Goal: Book appointment/travel/reservation

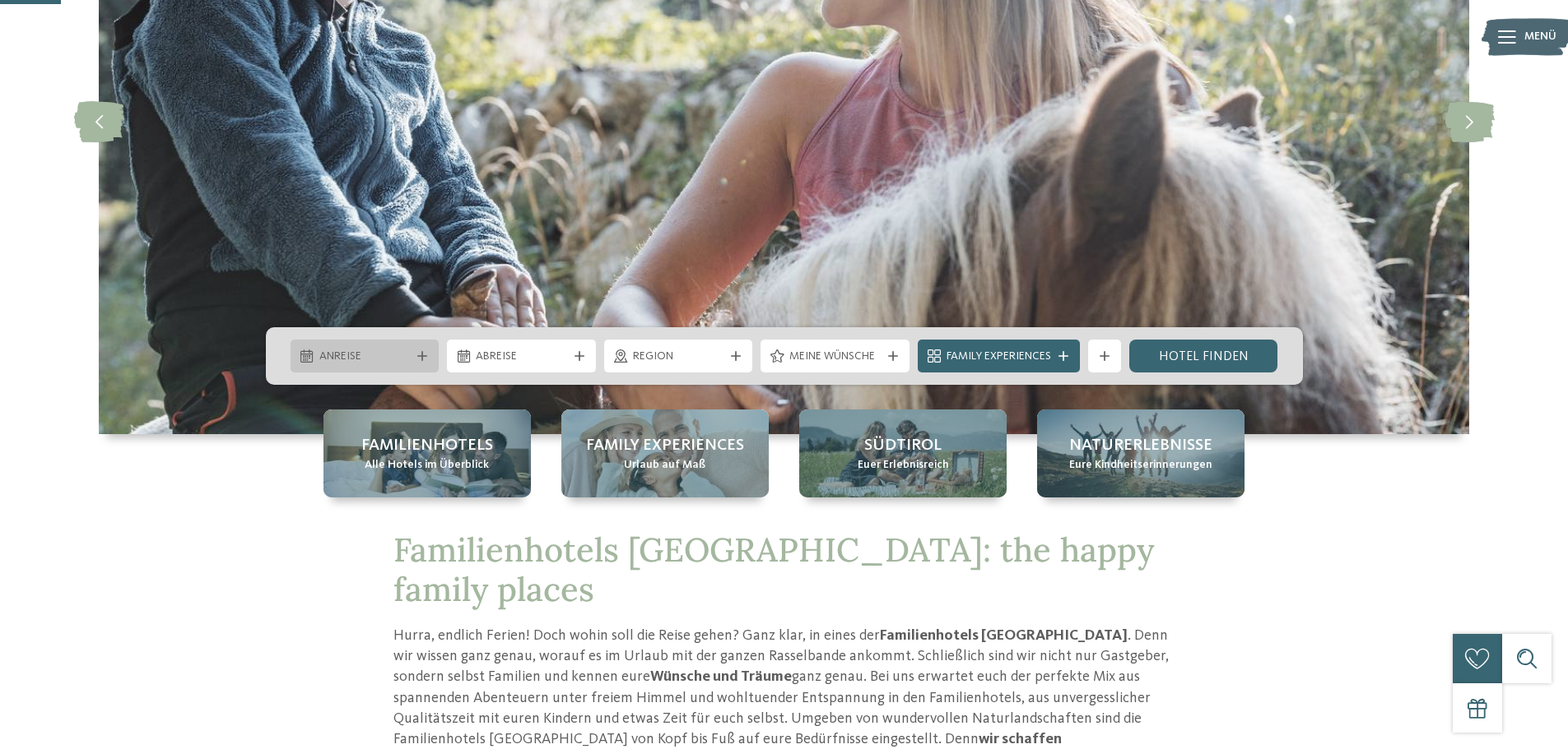
click at [418, 356] on icon at bounding box center [422, 356] width 10 height 10
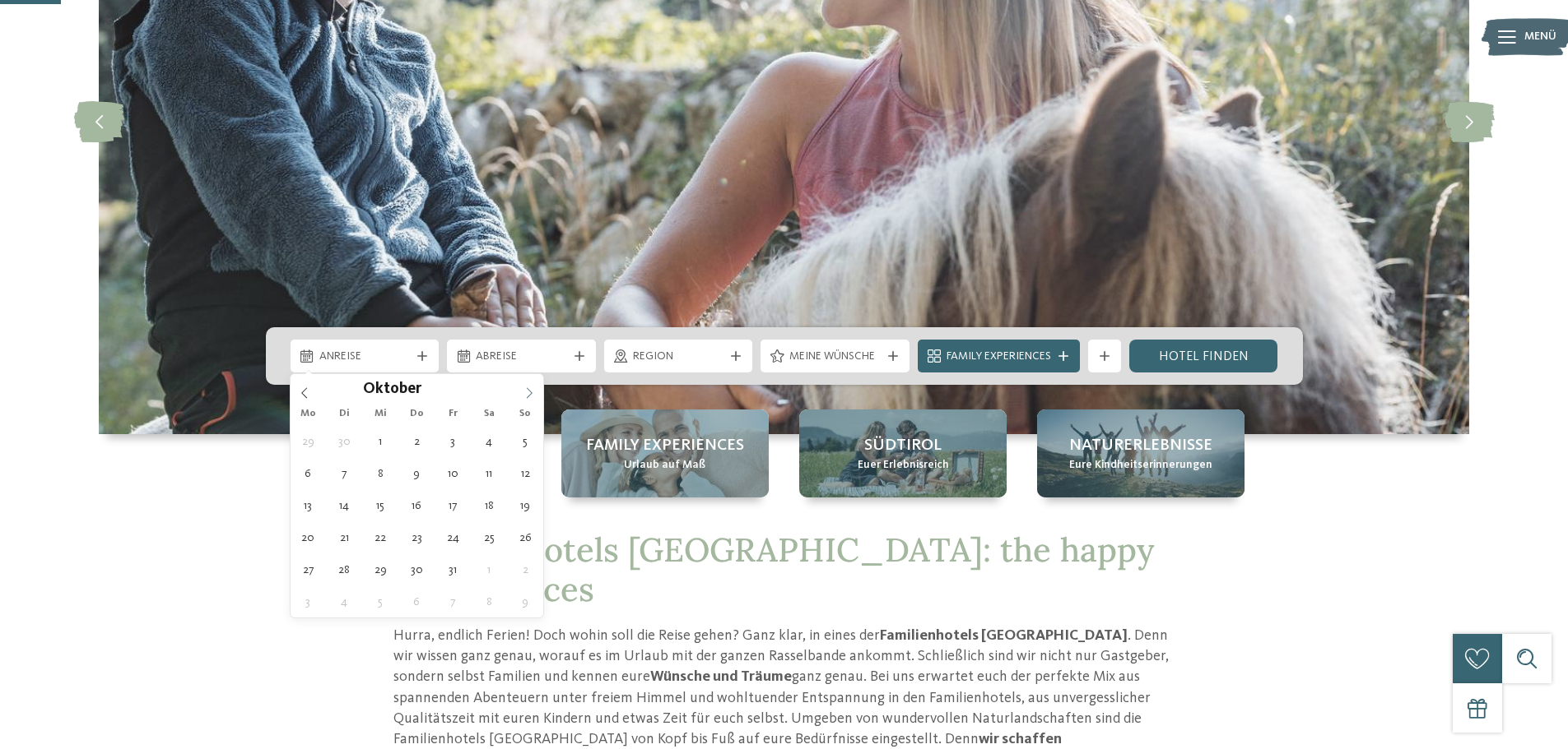
click at [524, 401] on span at bounding box center [529, 388] width 28 height 28
type input "****"
click at [524, 401] on span at bounding box center [529, 388] width 28 height 28
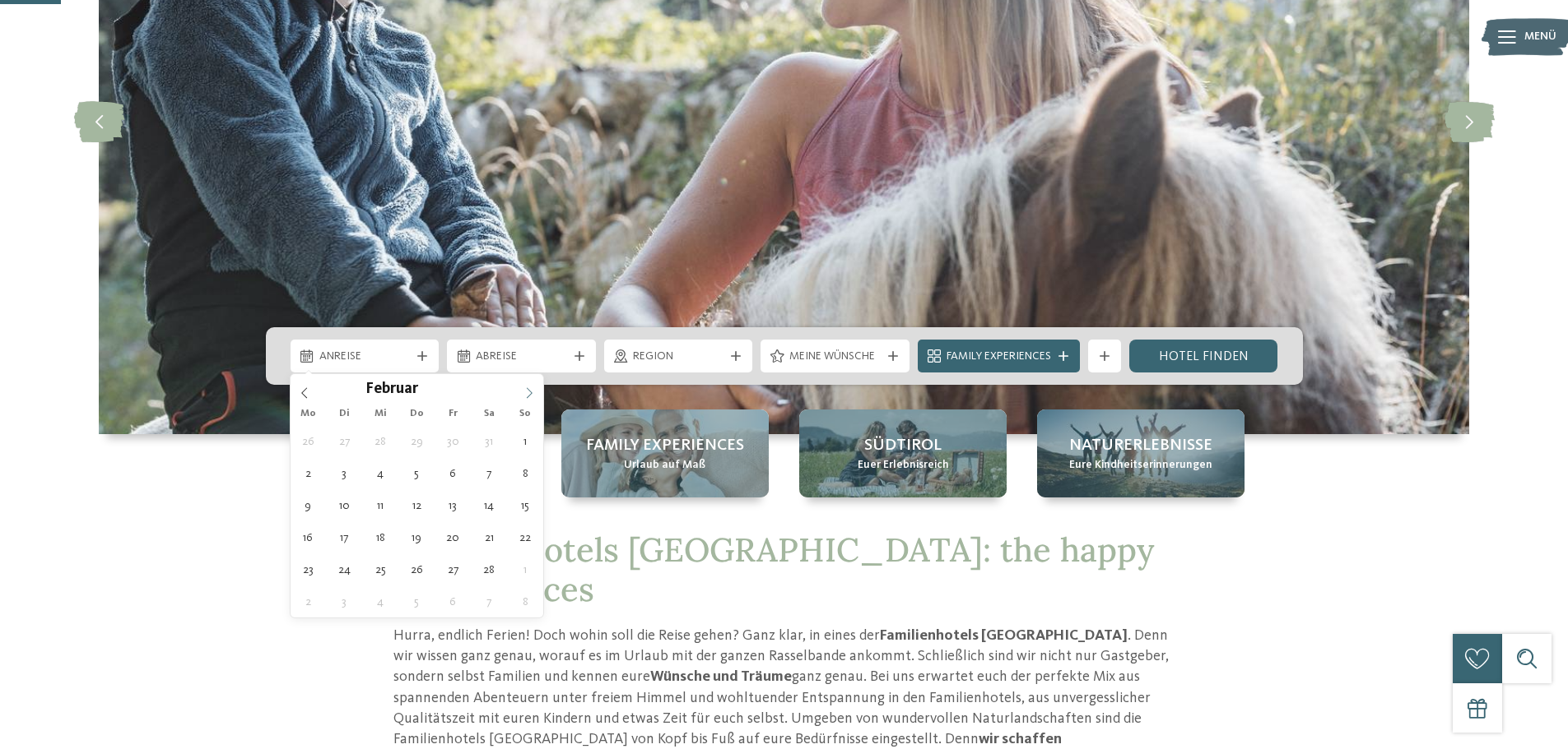
click at [524, 401] on span at bounding box center [529, 388] width 28 height 28
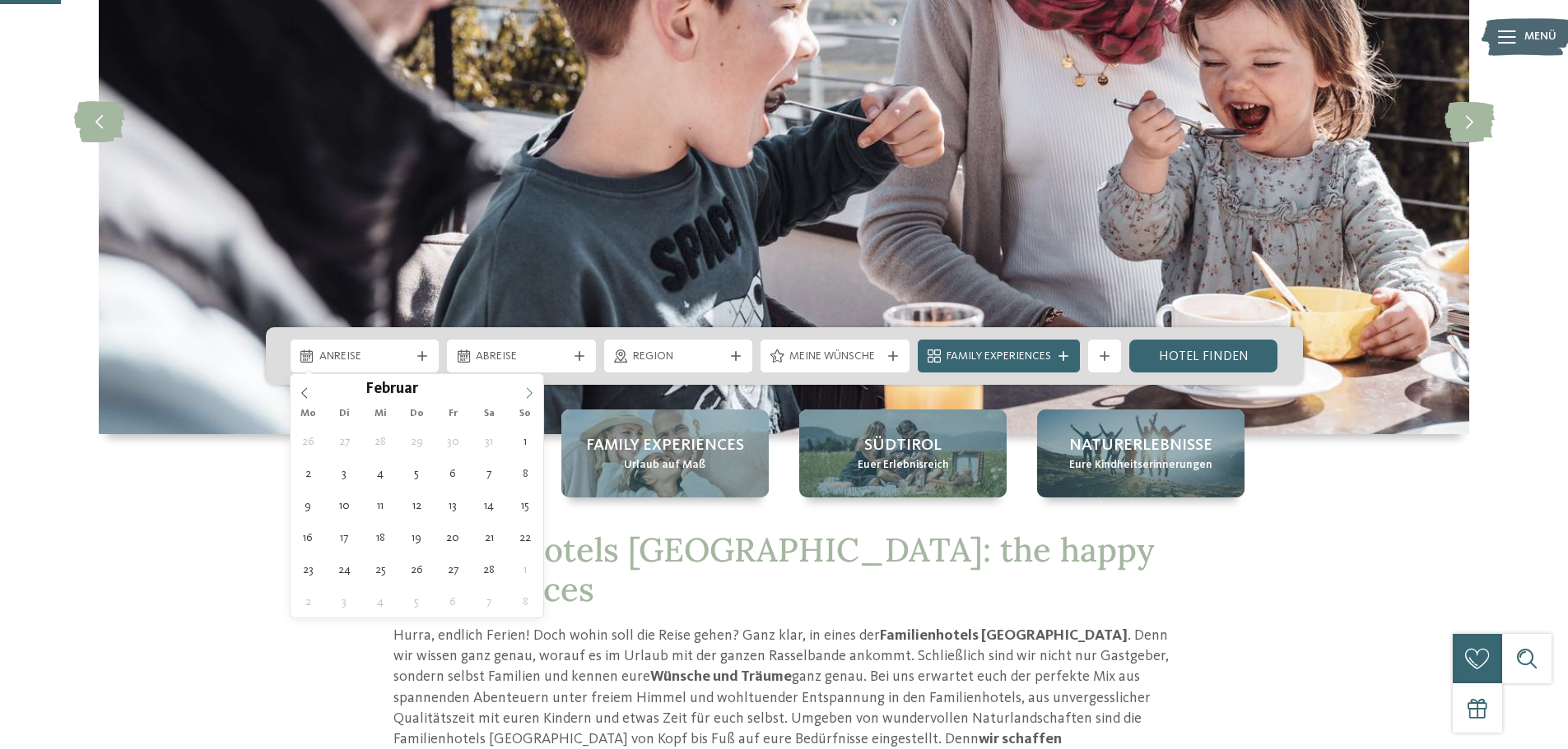
click at [524, 401] on span at bounding box center [529, 388] width 28 height 28
type div "[DATE]"
type input "****"
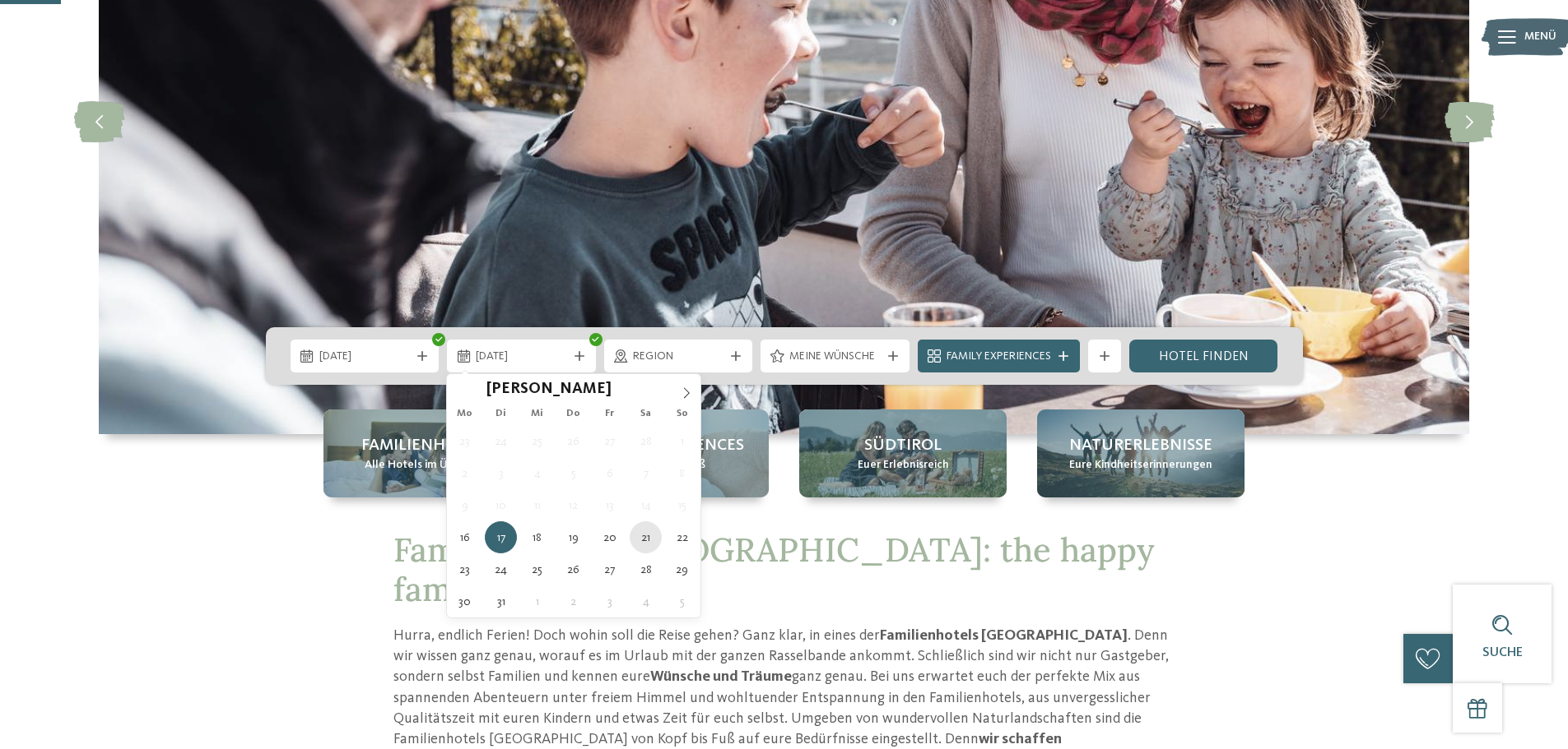
type div "[DATE]"
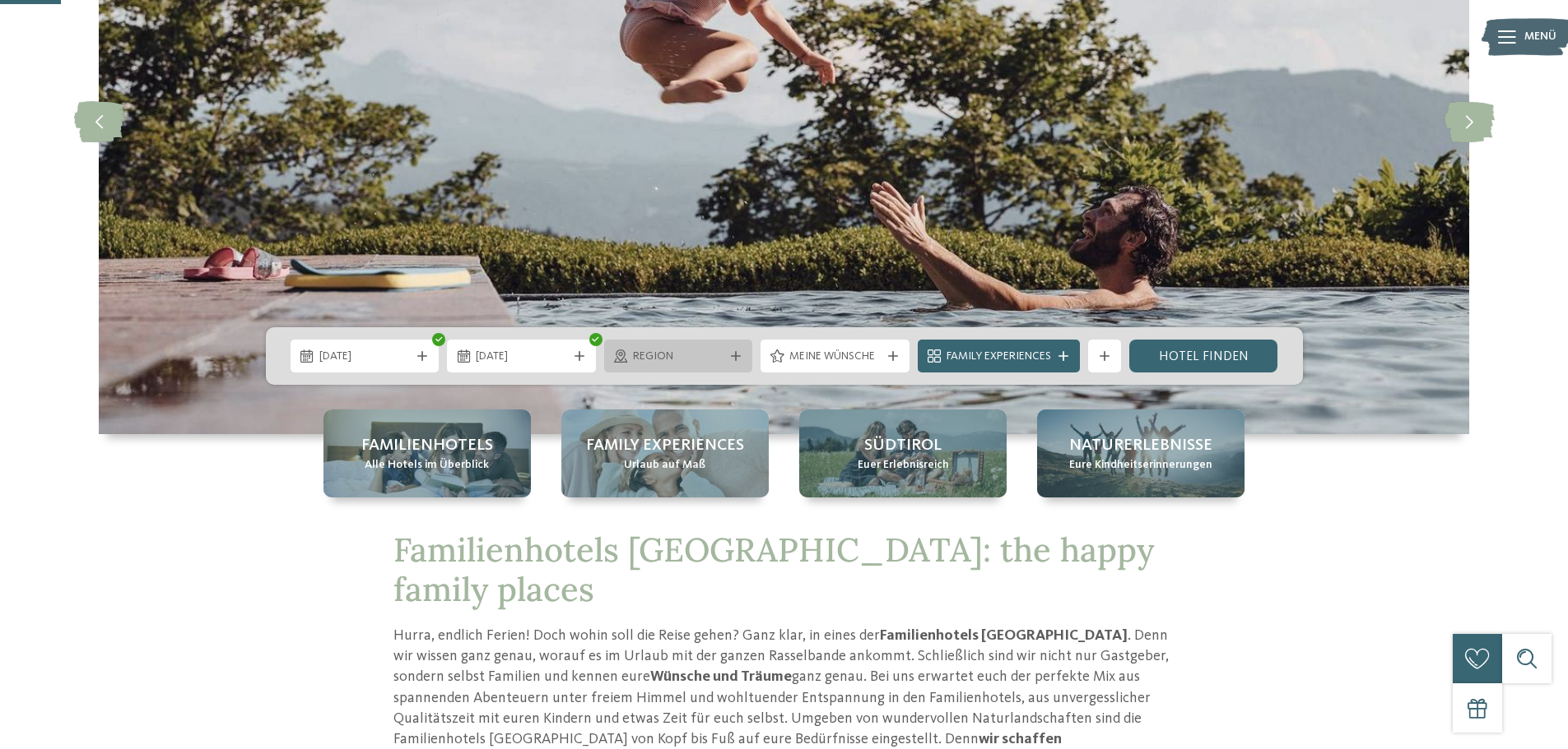
click at [742, 360] on div at bounding box center [735, 356] width 16 height 10
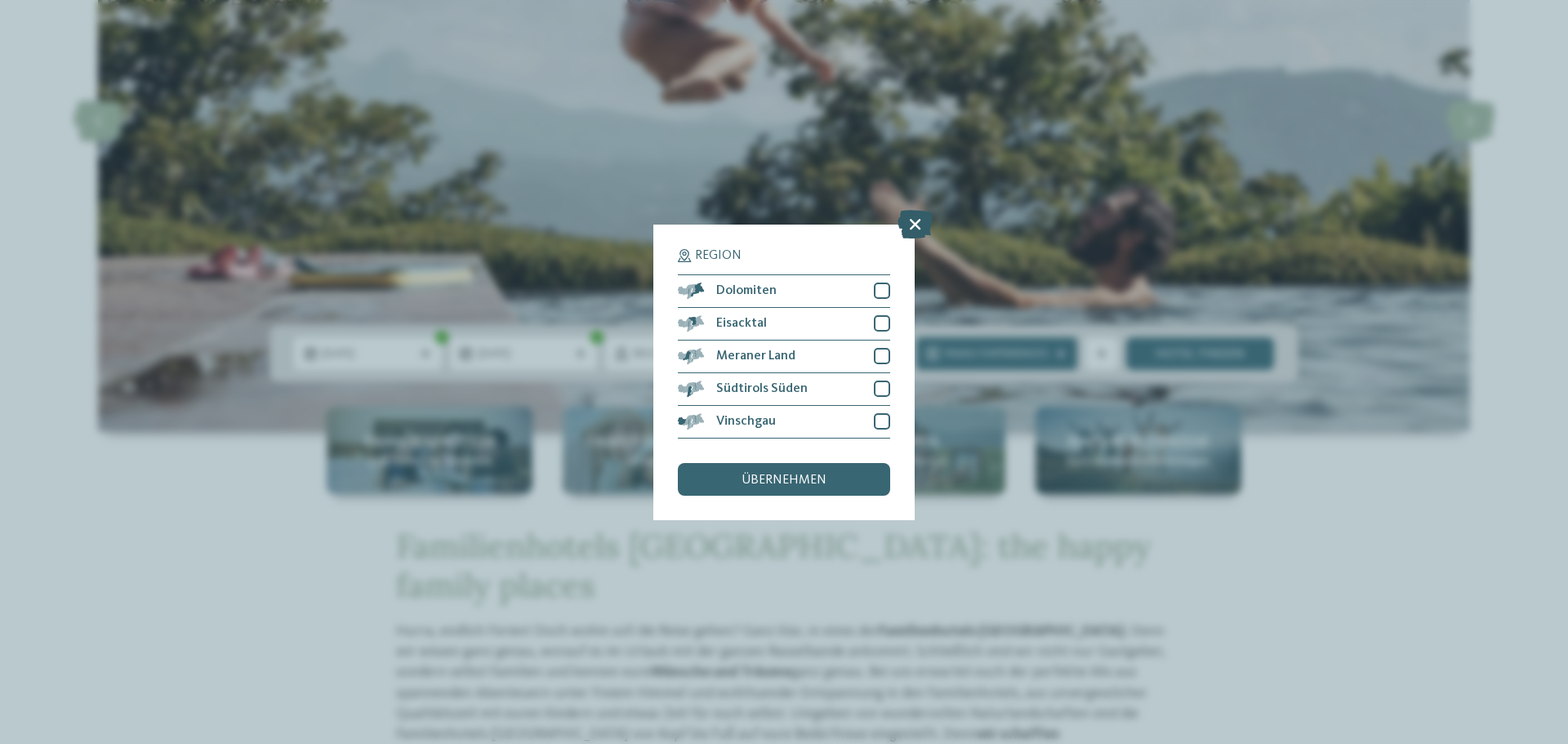
click at [916, 219] on icon at bounding box center [915, 223] width 35 height 28
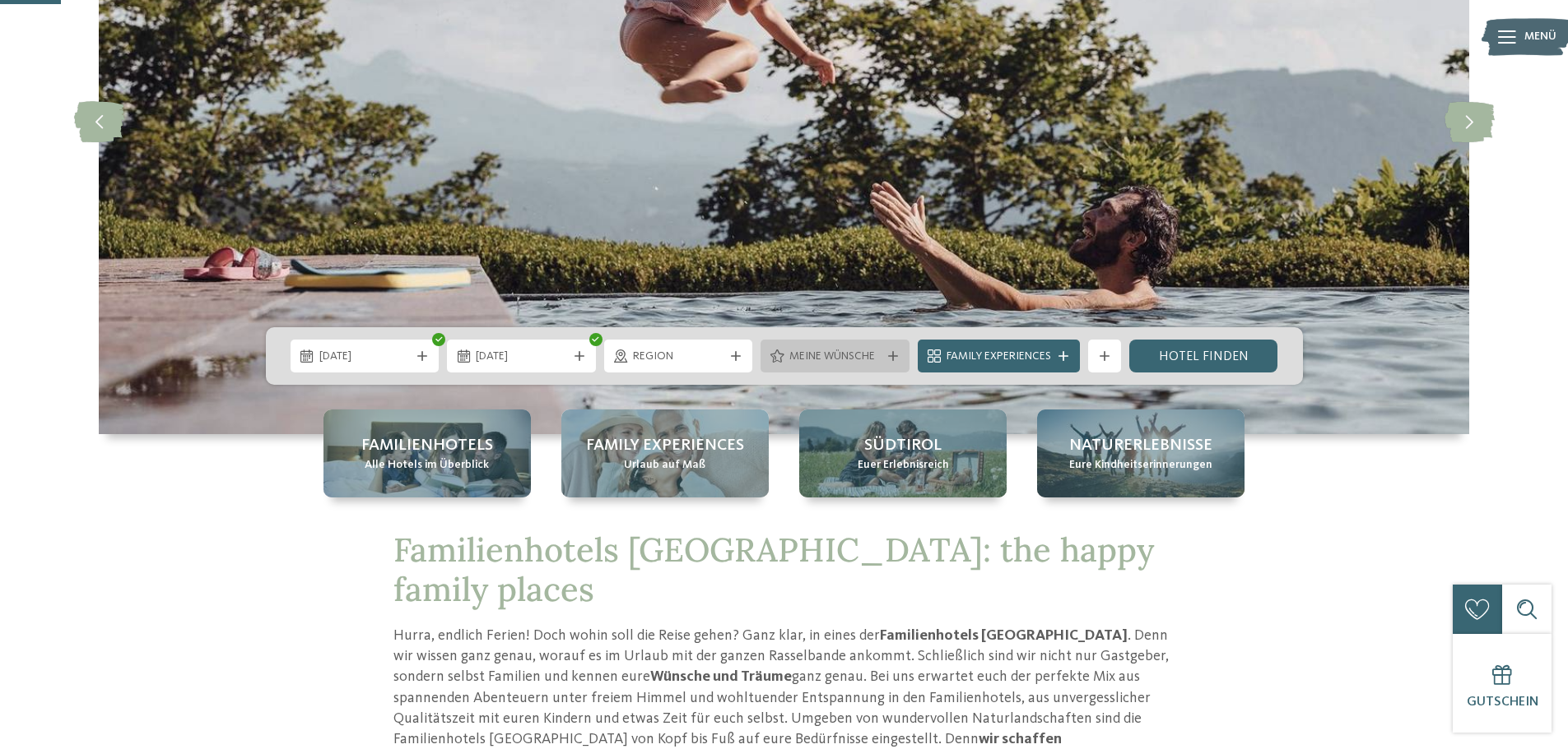
click at [880, 365] on div "Meine Wünsche" at bounding box center [835, 356] width 149 height 33
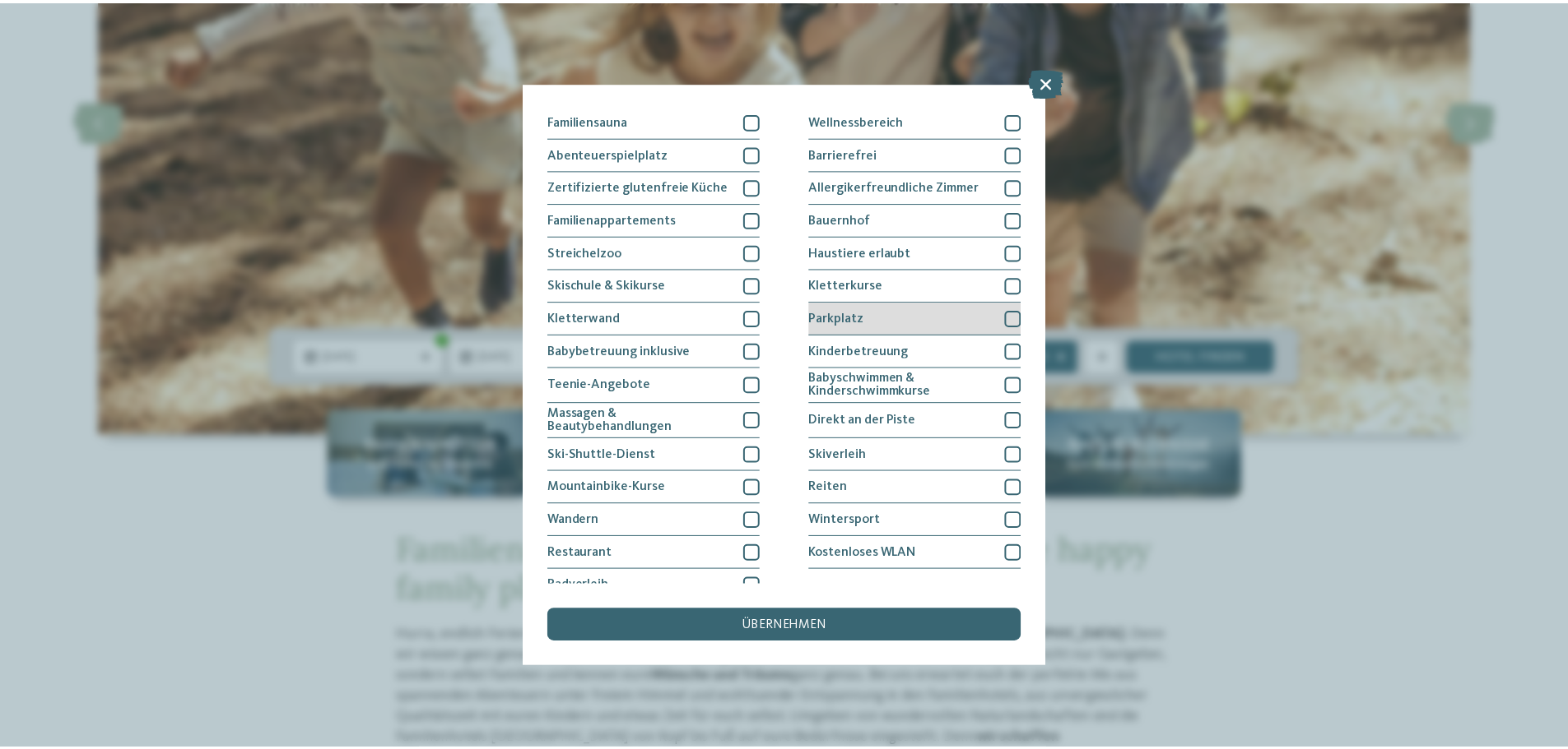
scroll to position [109, 0]
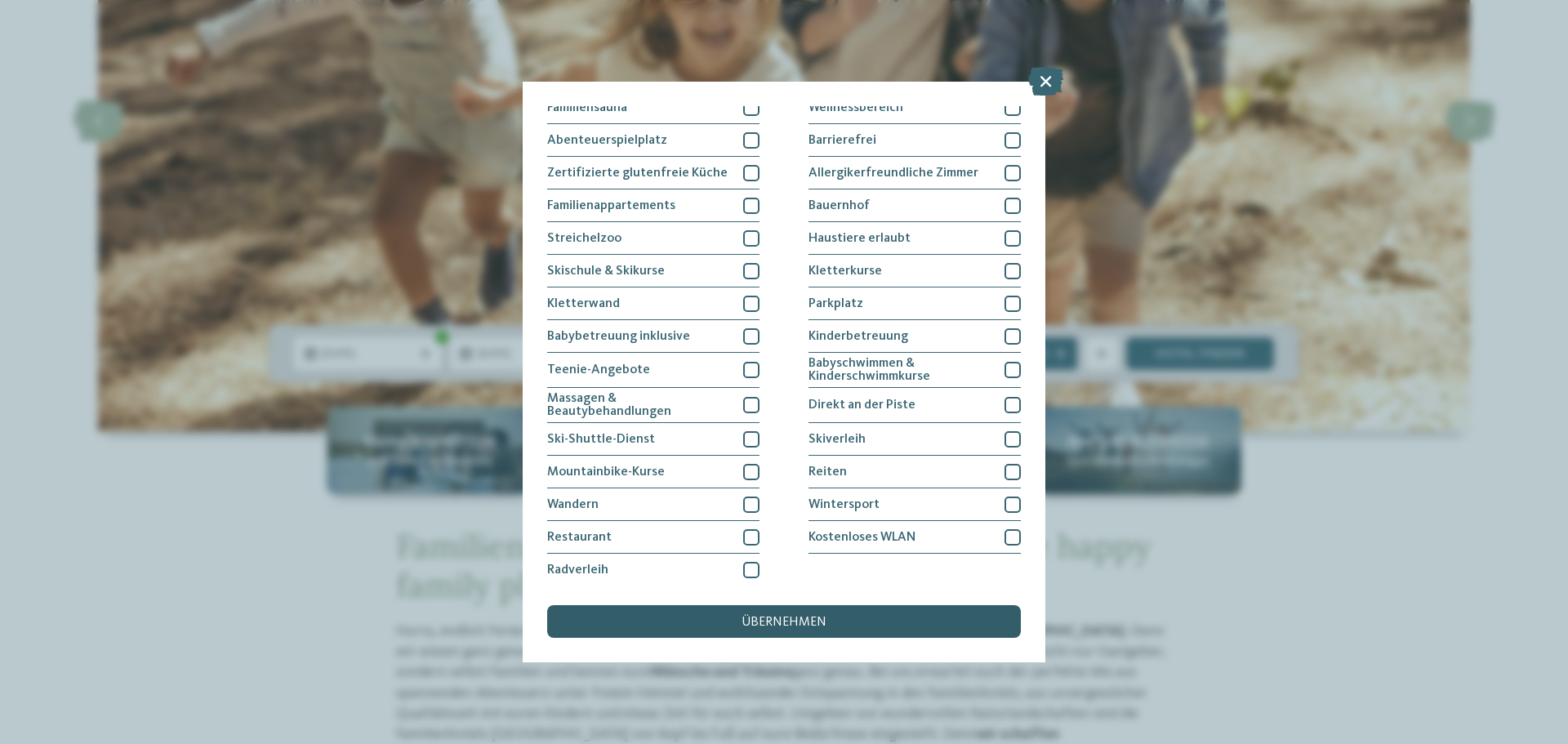
click at [775, 630] on div "übernehmen" at bounding box center [784, 622] width 474 height 33
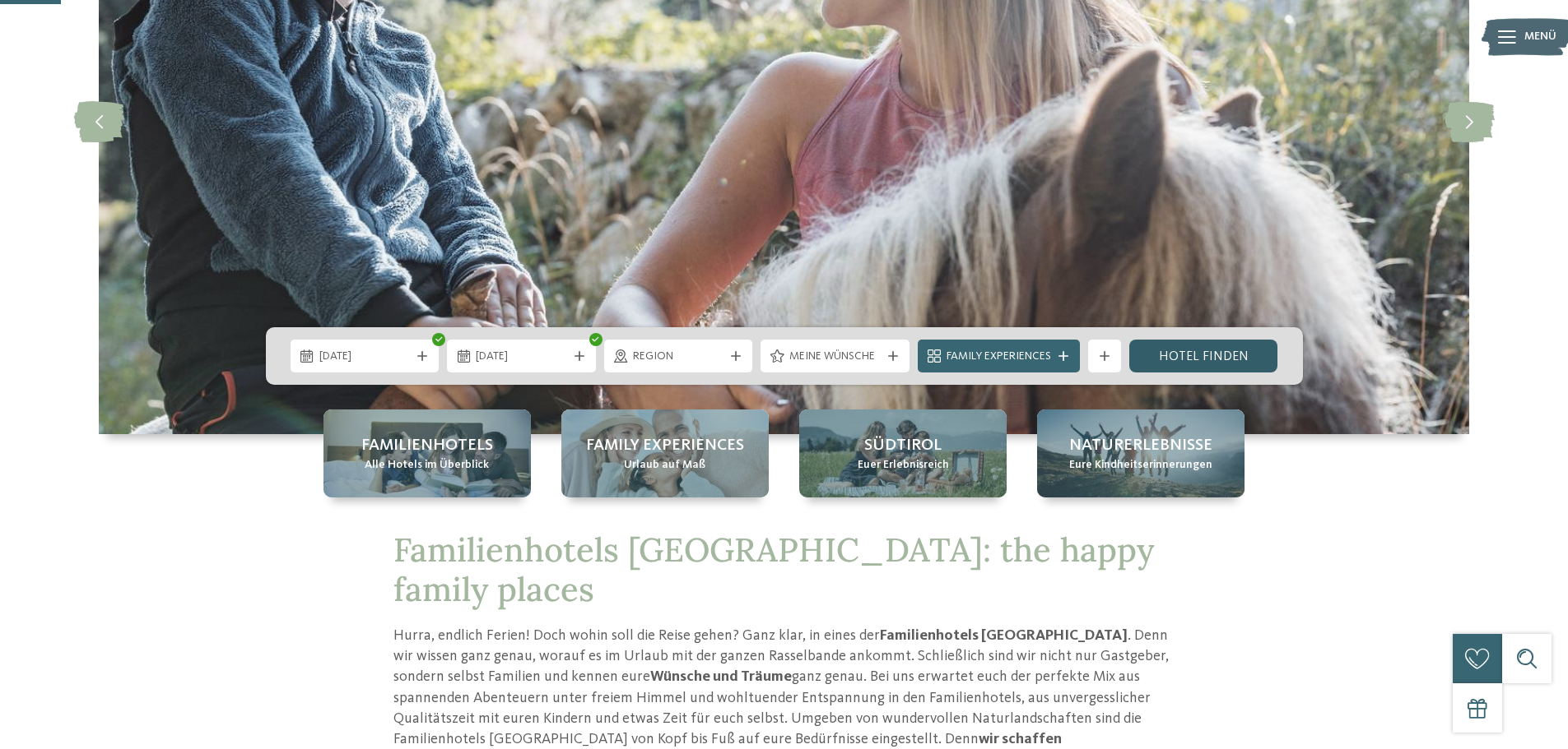
click at [1148, 360] on link "Hotel finden" at bounding box center [1203, 356] width 149 height 33
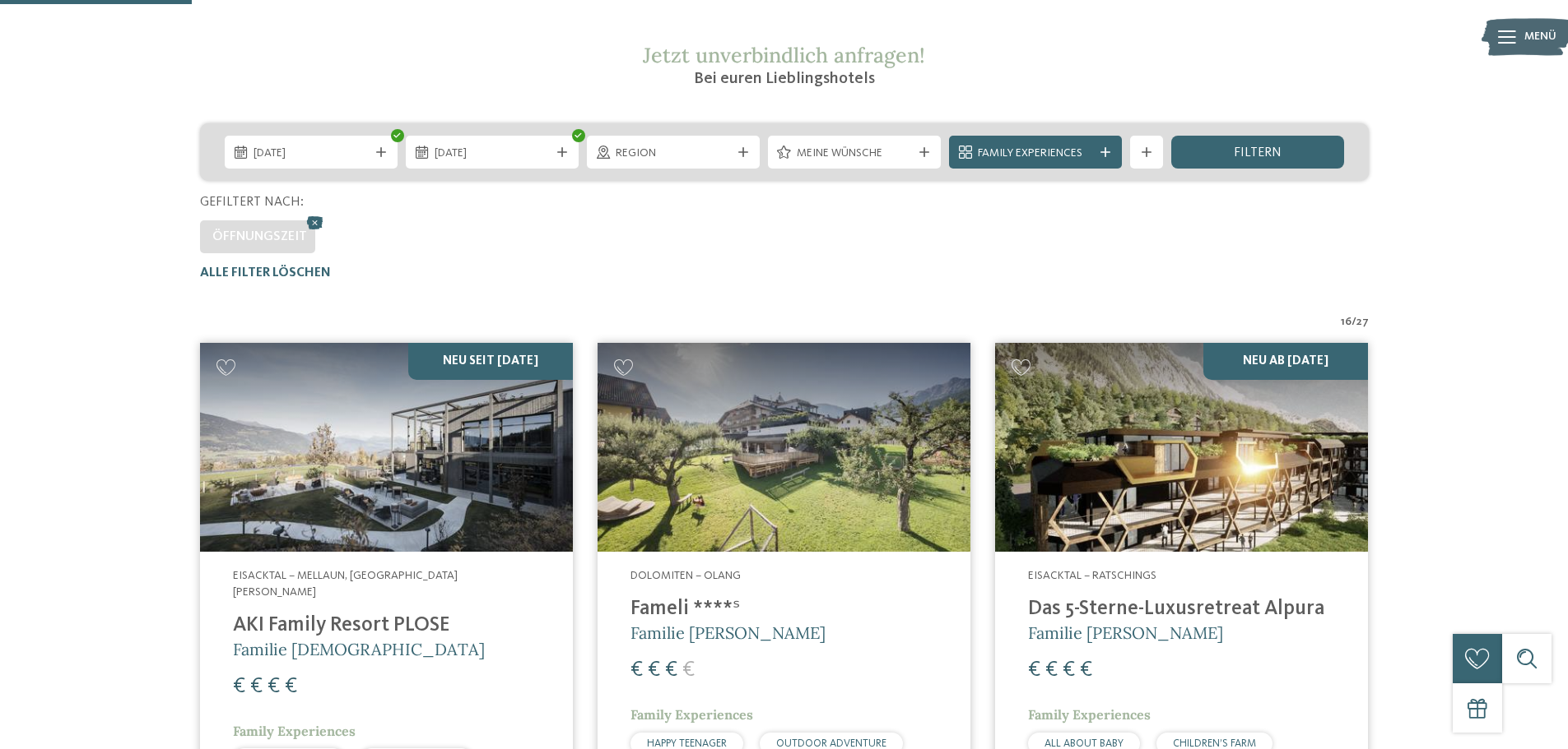
scroll to position [494, 0]
